Goal: Task Accomplishment & Management: Use online tool/utility

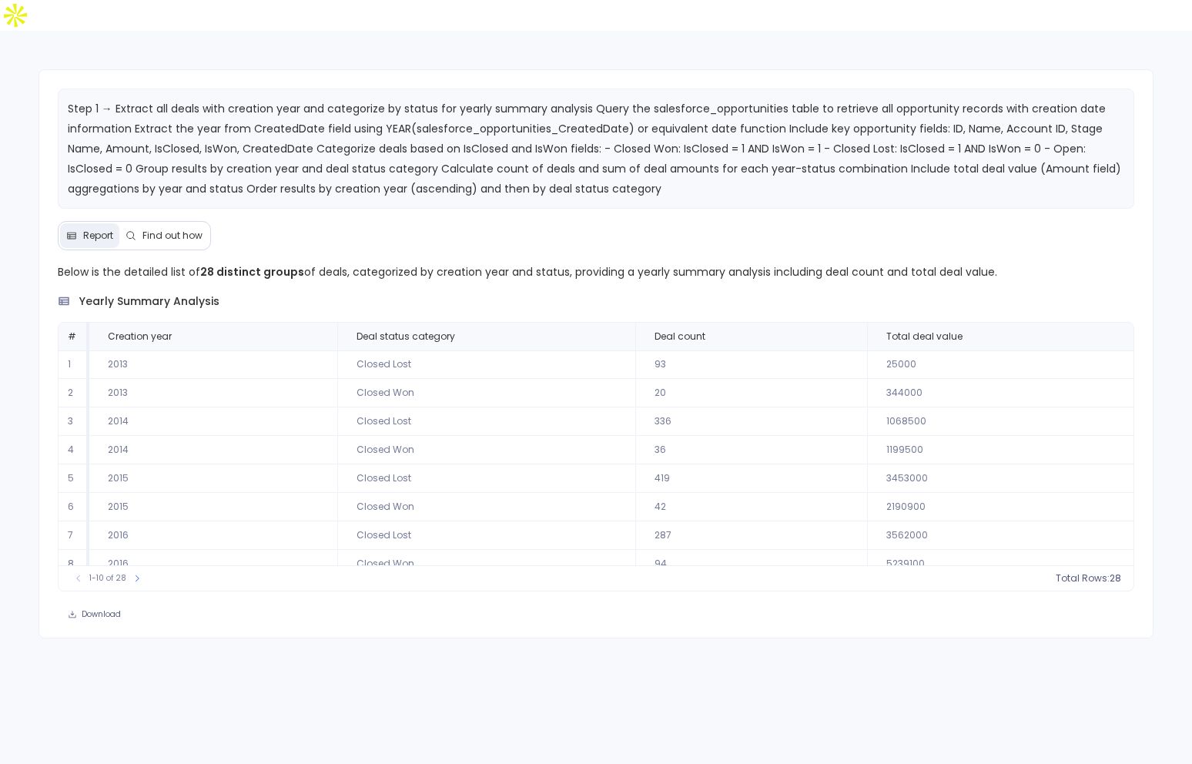
click at [140, 230] on span "Find out how" at bounding box center [164, 236] width 77 height 12
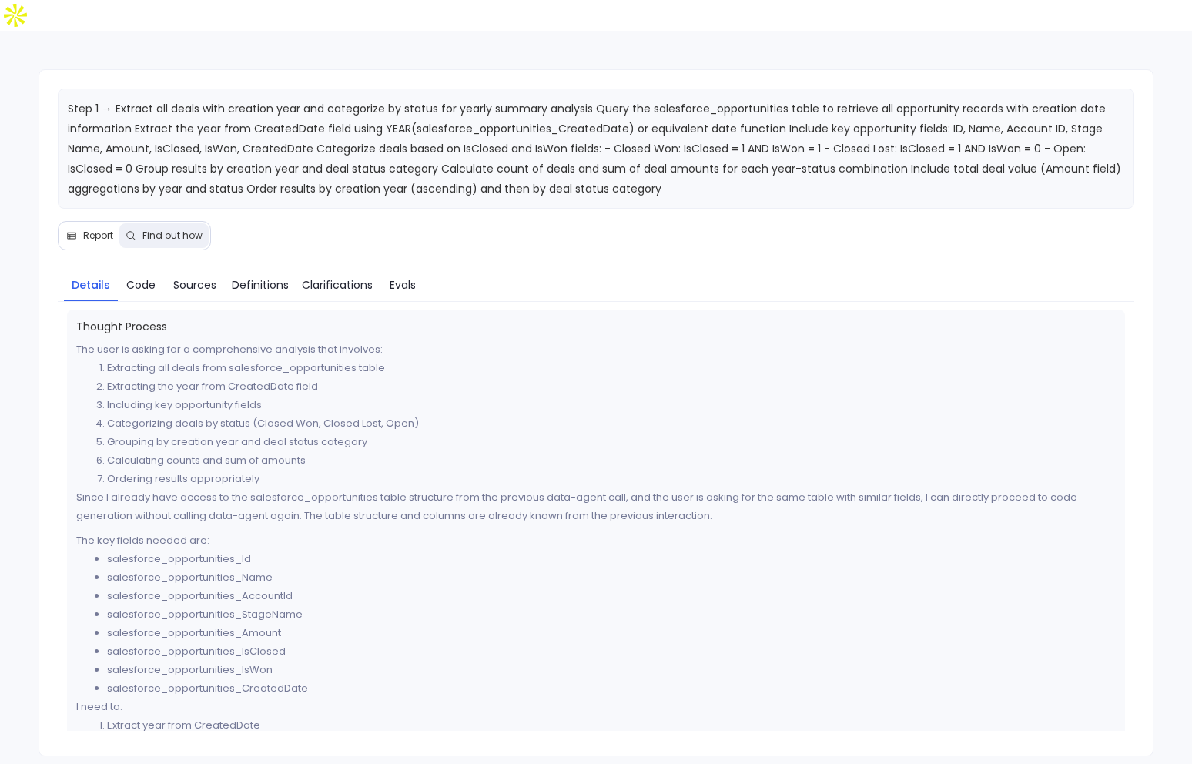
click at [81, 230] on span "Report" at bounding box center [89, 236] width 47 height 12
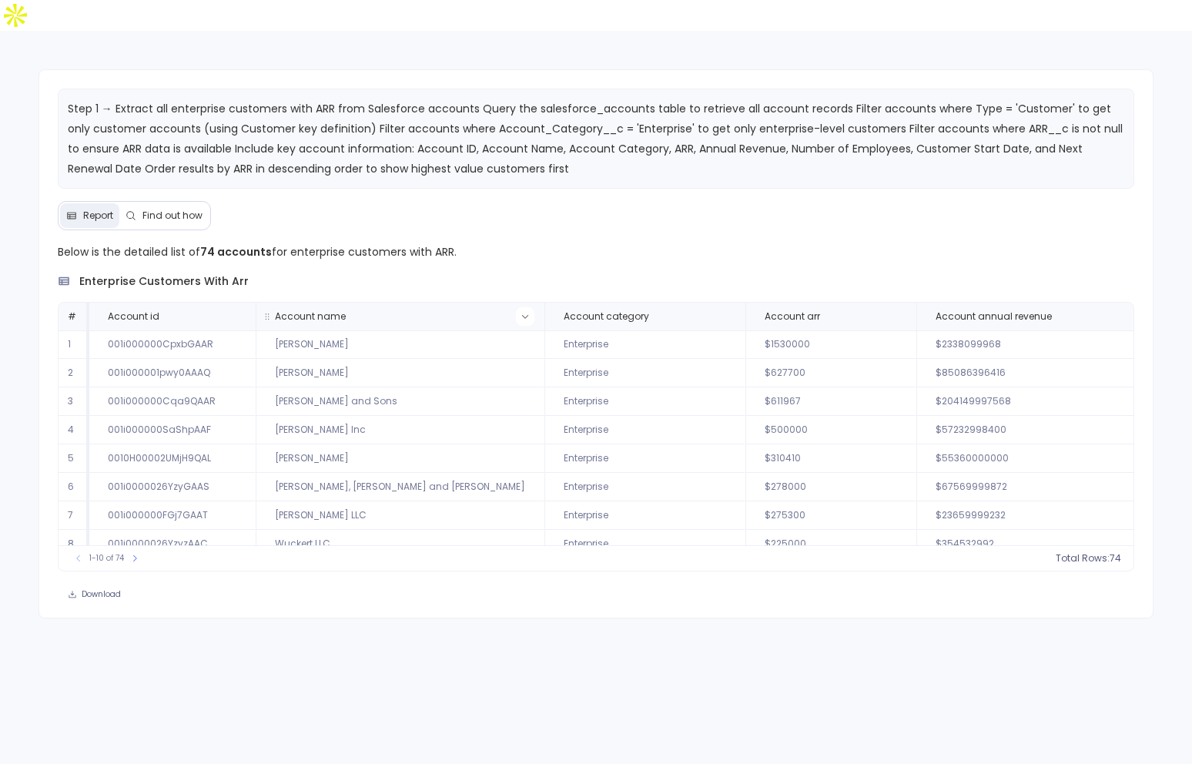
click at [521, 312] on icon at bounding box center [525, 316] width 9 height 9
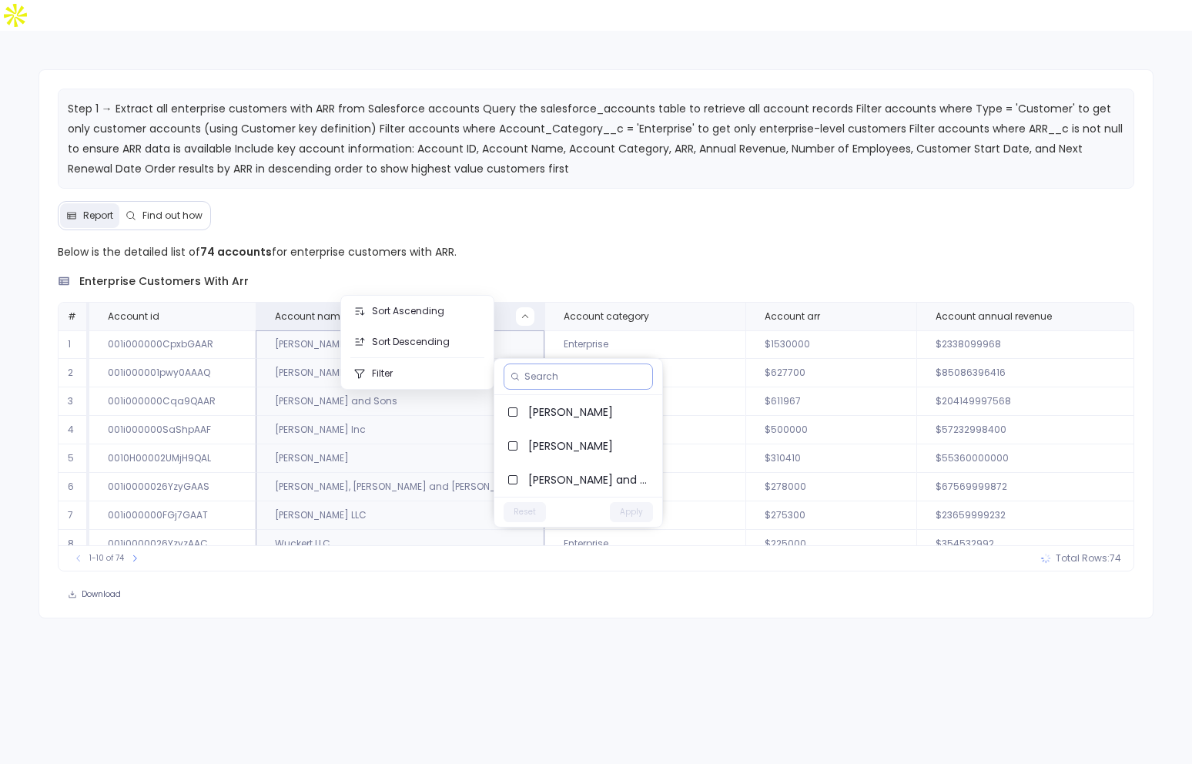
click at [539, 377] on input at bounding box center [585, 376] width 122 height 12
paste input "Pouros Group"
type input "Pour"
click at [575, 385] on div "Pour" at bounding box center [578, 377] width 149 height 26
click at [569, 380] on input "Pour" at bounding box center [577, 376] width 106 height 12
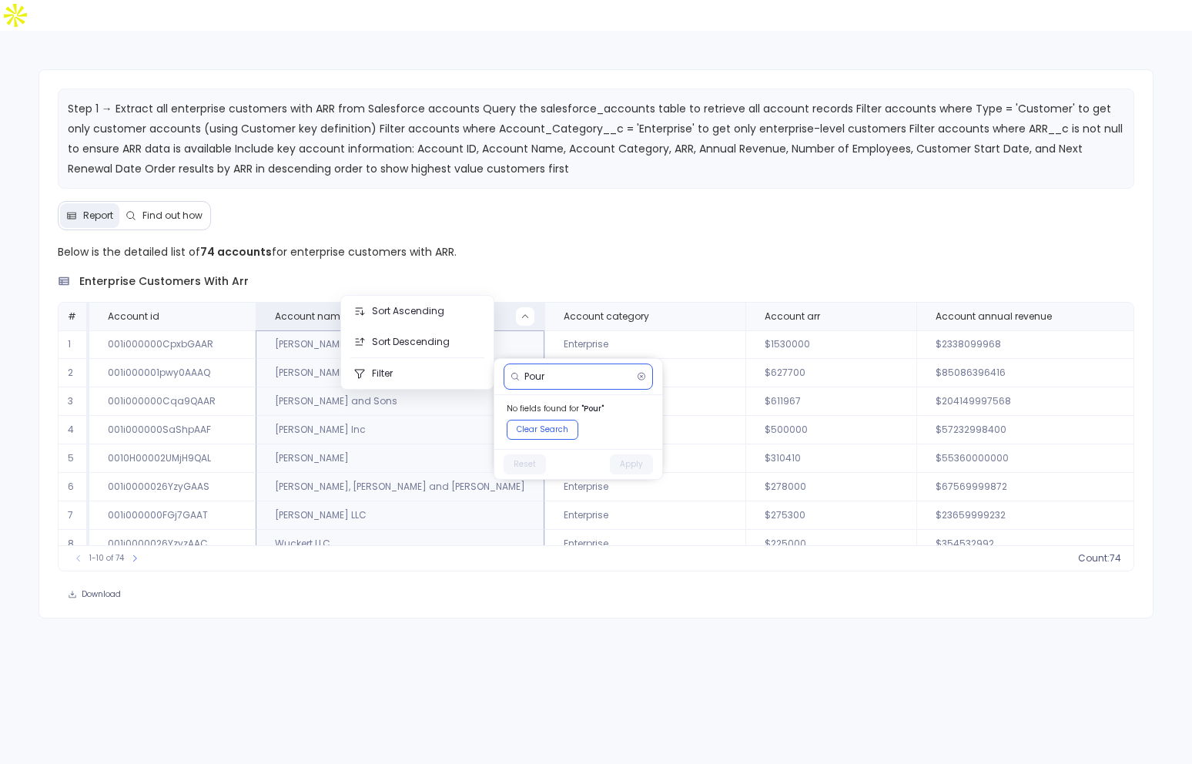
paste input "Schowa"
type input "Schowa"
click at [580, 370] on input "Schowa" at bounding box center [577, 376] width 106 height 12
paste input "[PERSON_NAME]"
type input "[PERSON_NAME]"
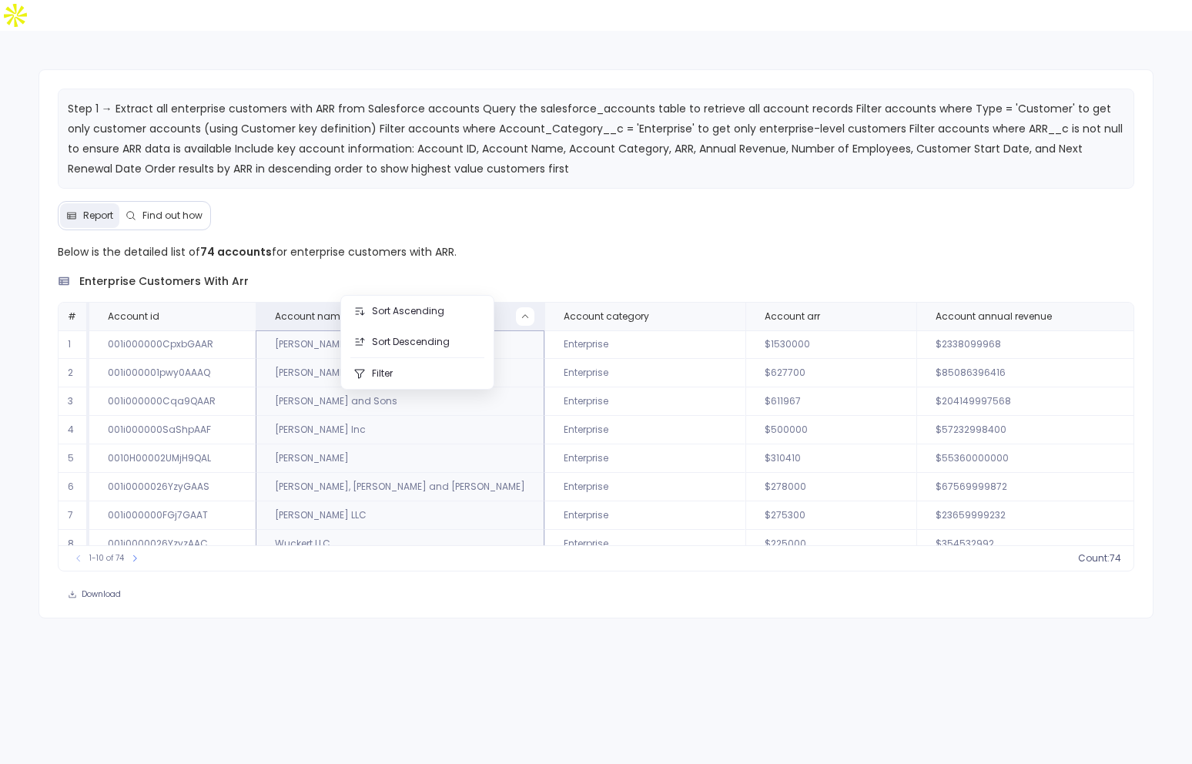
click at [585, 575] on div "Step 1 → Extract all enterprise customers with ARR from Salesforce accounts Que…" at bounding box center [597, 343] width 1116 height 549
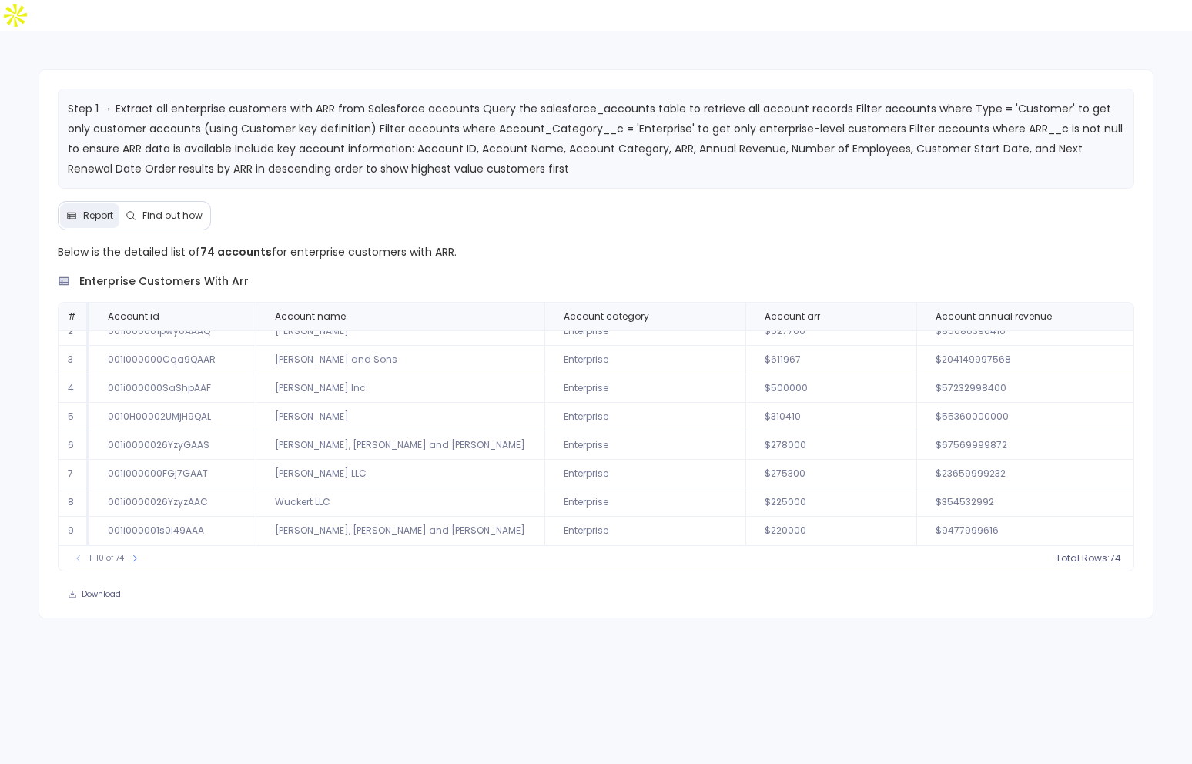
scroll to position [74, 0]
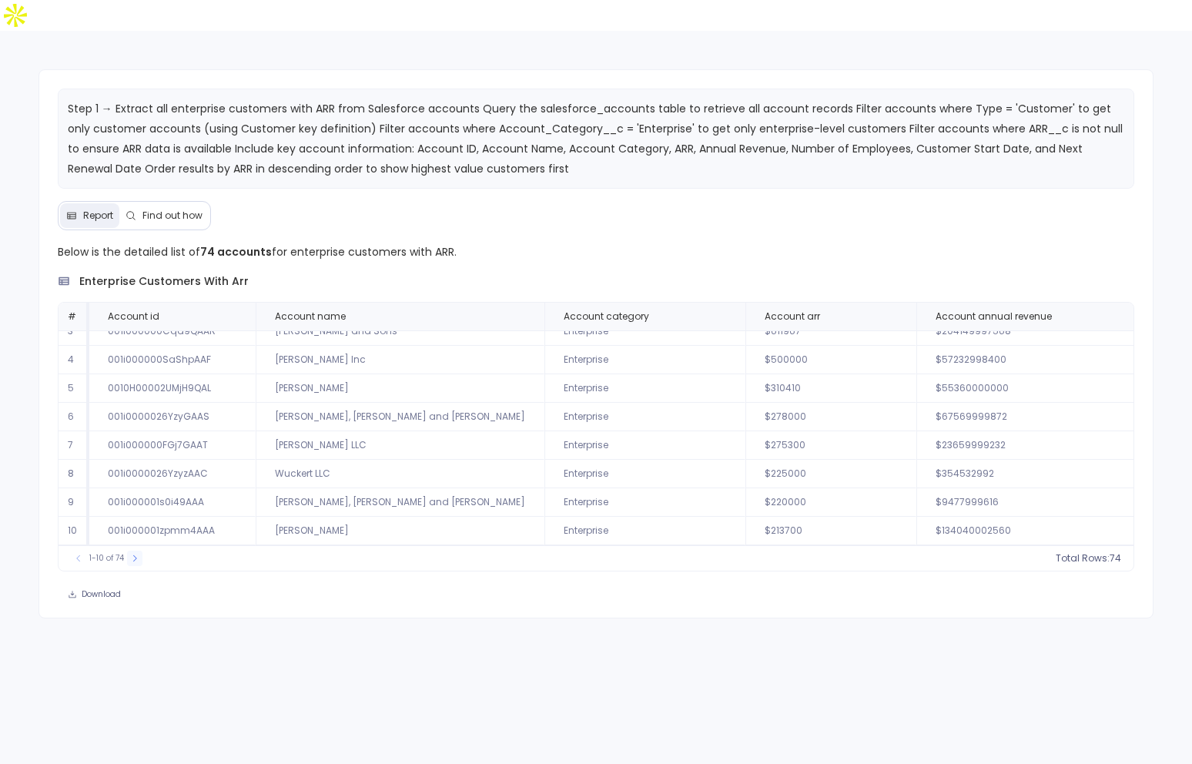
click at [135, 554] on icon at bounding box center [134, 558] width 9 height 9
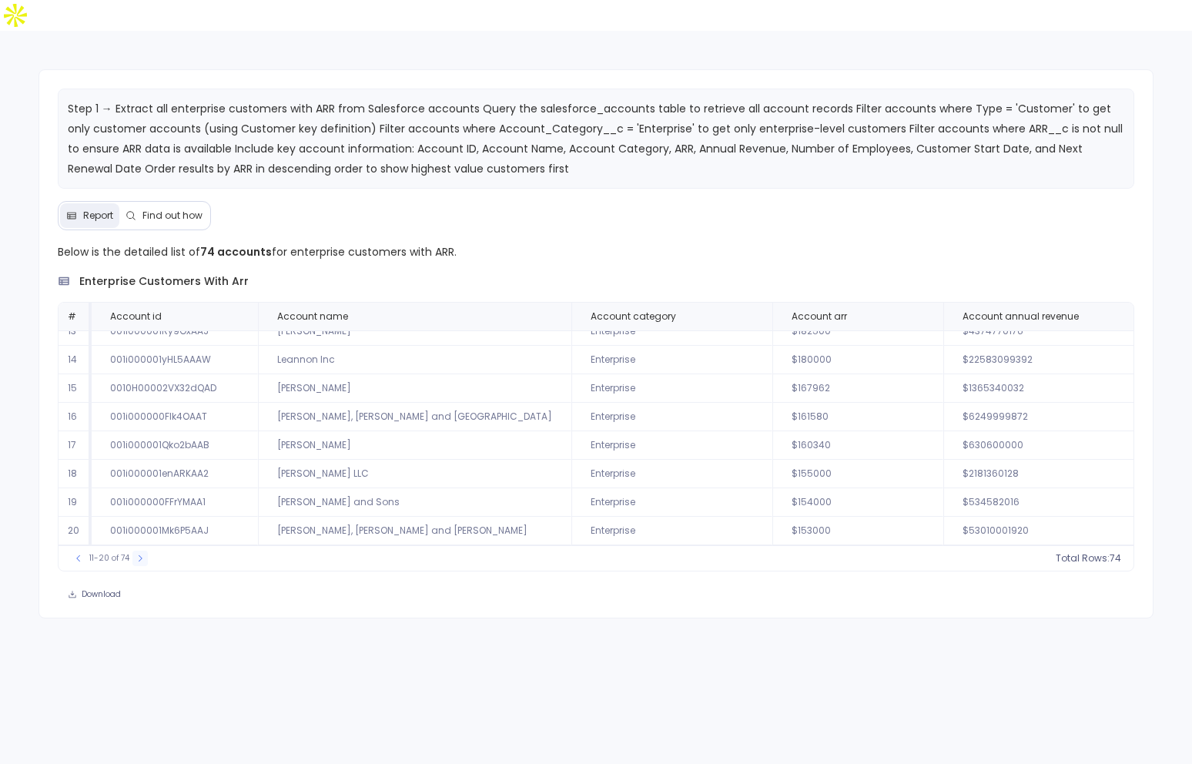
click at [141, 554] on icon at bounding box center [140, 558] width 9 height 9
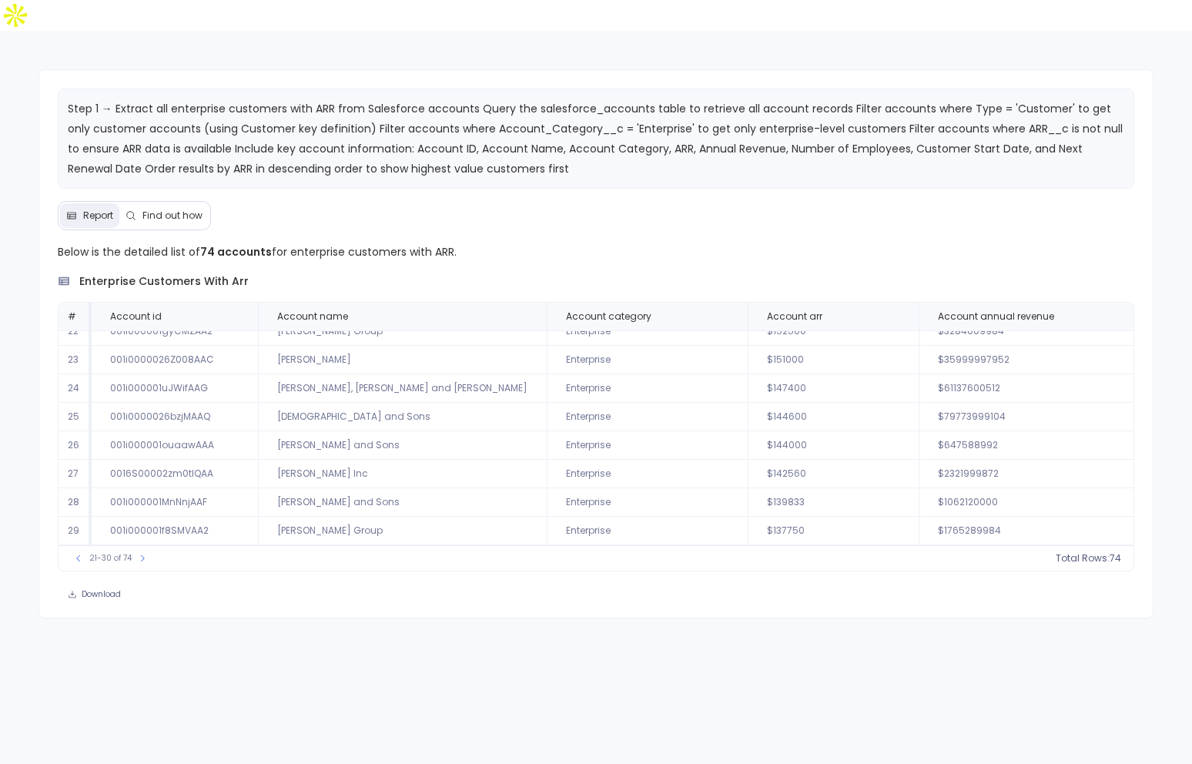
scroll to position [0, 0]
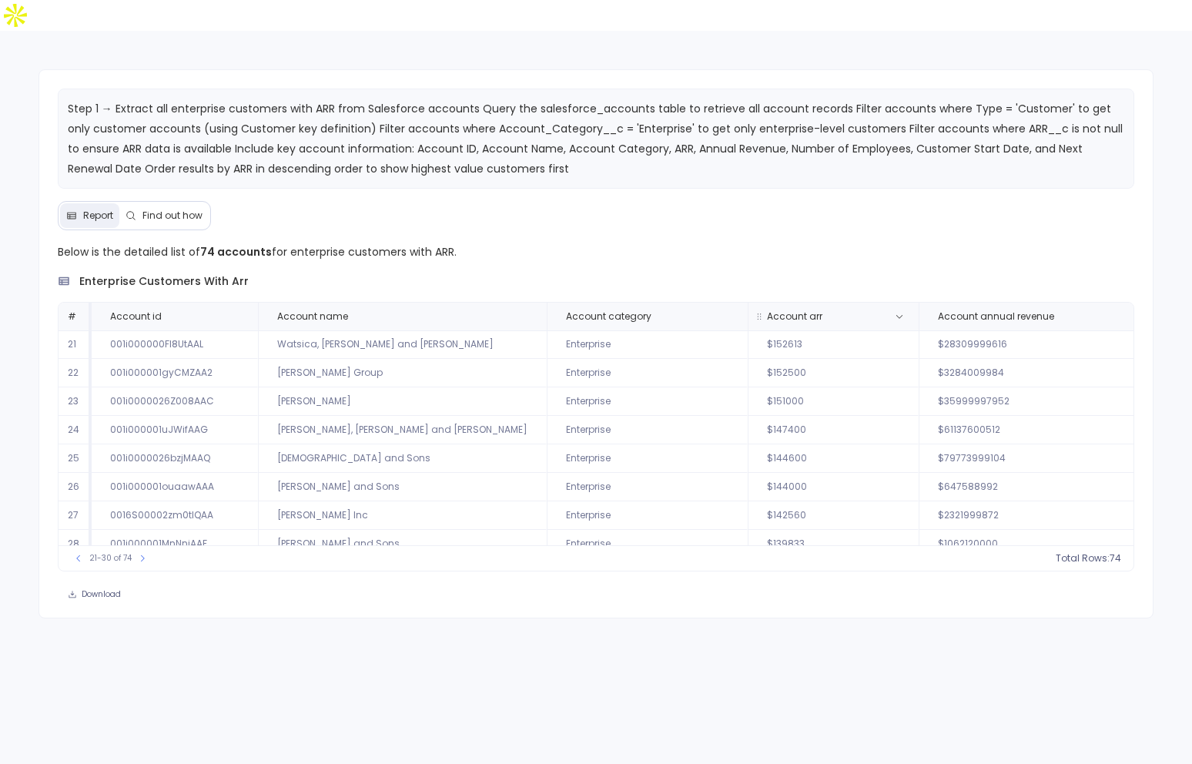
click at [748, 303] on th "Account arr" at bounding box center [833, 317] width 171 height 28
click at [1098, 552] on span "74" at bounding box center [1097, 558] width 12 height 12
click at [840, 199] on div "Step 1 → Extract all enterprise customers with ARR from Salesforce accounts Que…" at bounding box center [597, 343] width 1116 height 549
click at [139, 551] on button at bounding box center [134, 558] width 15 height 15
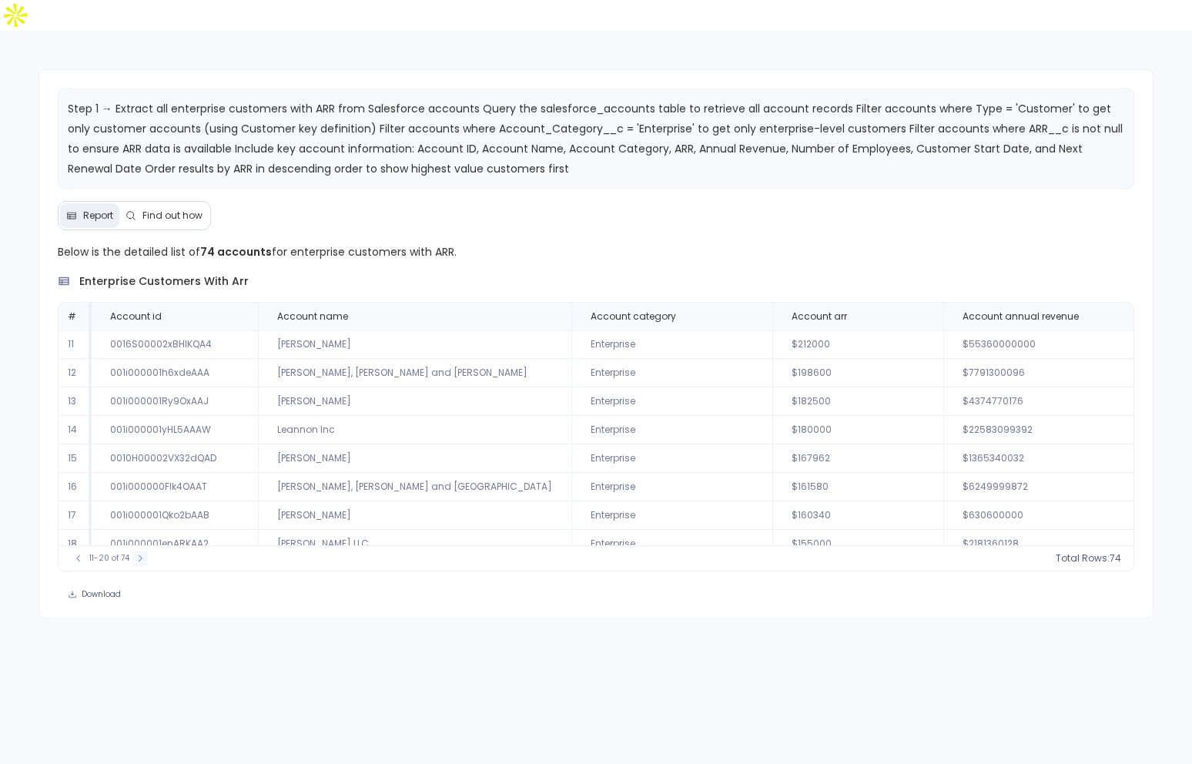
click at [139, 554] on icon at bounding box center [140, 558] width 9 height 9
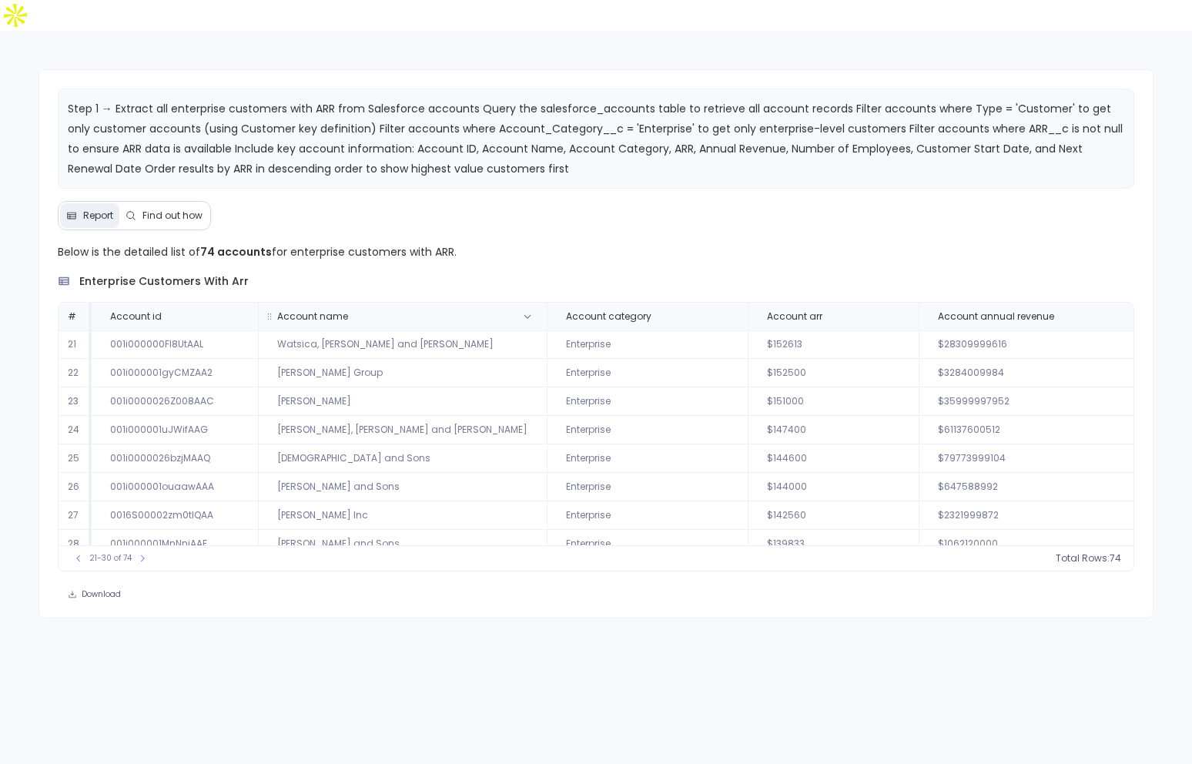
click at [402, 303] on th "Account name" at bounding box center [402, 317] width 289 height 28
click at [417, 303] on th "Account name" at bounding box center [402, 317] width 289 height 28
click at [518, 307] on button at bounding box center [527, 316] width 18 height 18
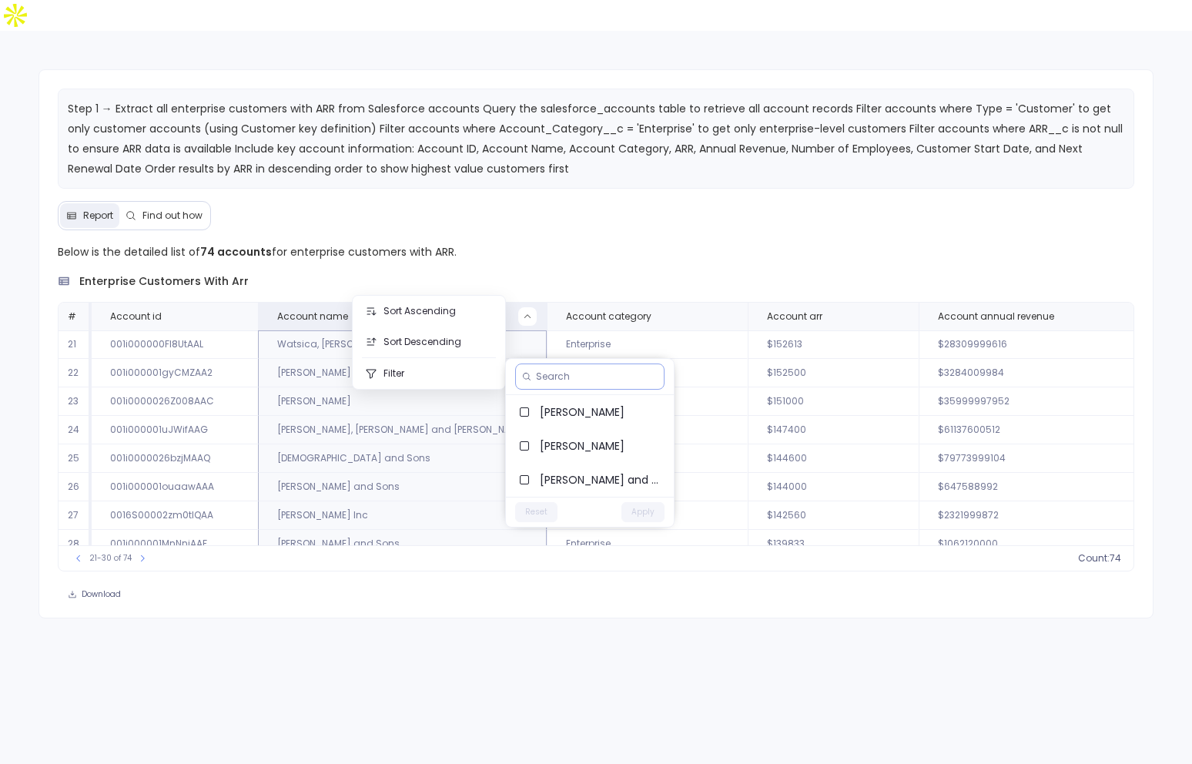
click at [565, 370] on input at bounding box center [597, 376] width 122 height 12
type input "b"
click at [635, 243] on div "Below is the detailed list of 74 accounts for enterprise customers with ARR. en…" at bounding box center [596, 407] width 1077 height 329
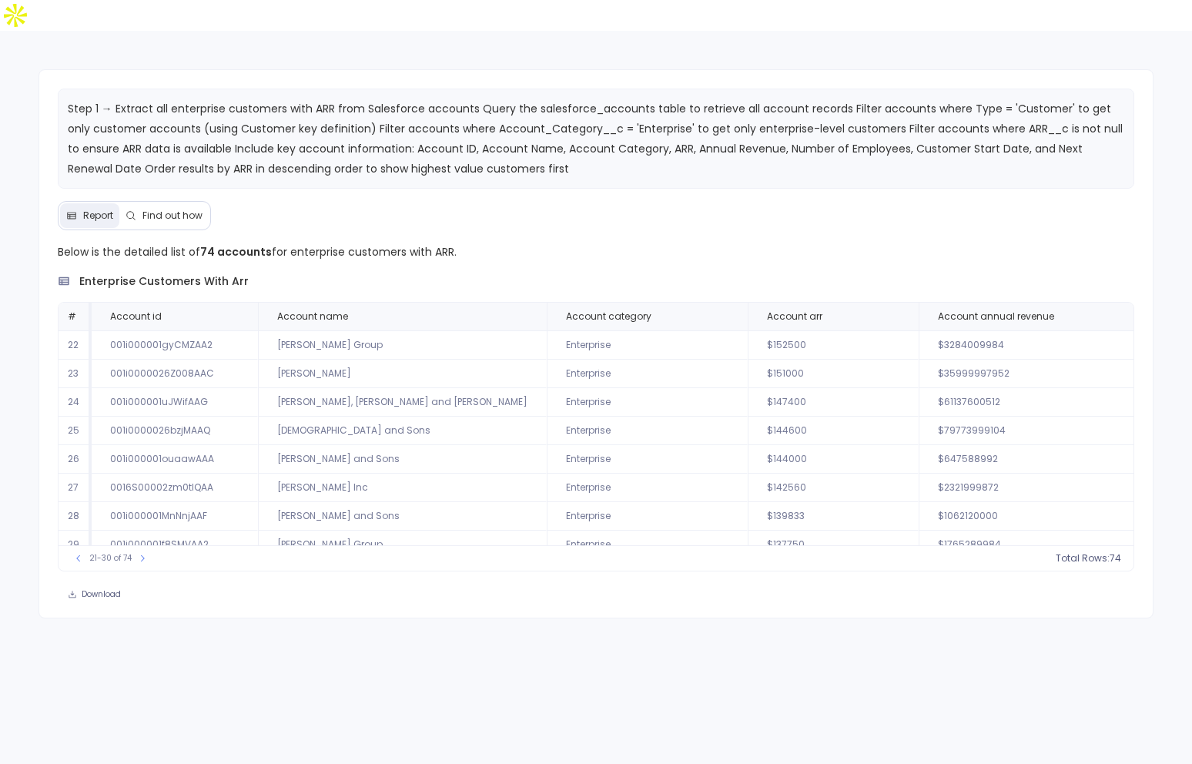
scroll to position [74, 0]
